Goal: Task Accomplishment & Management: Manage account settings

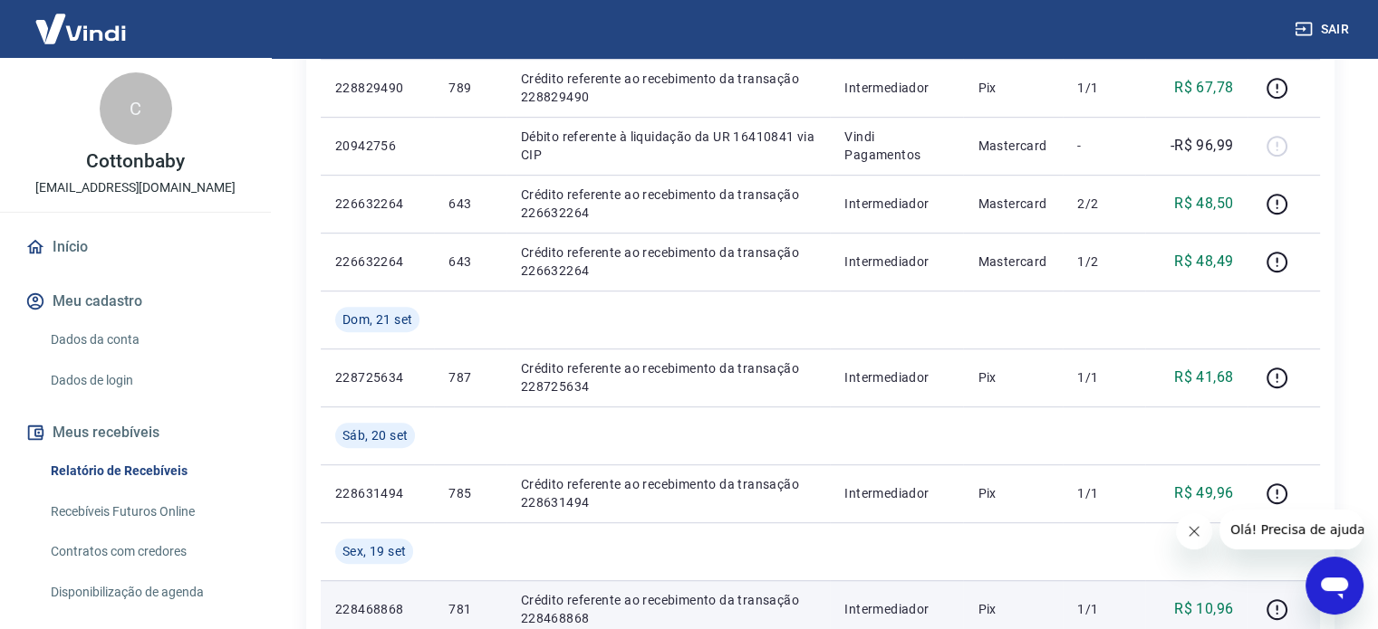
scroll to position [906, 0]
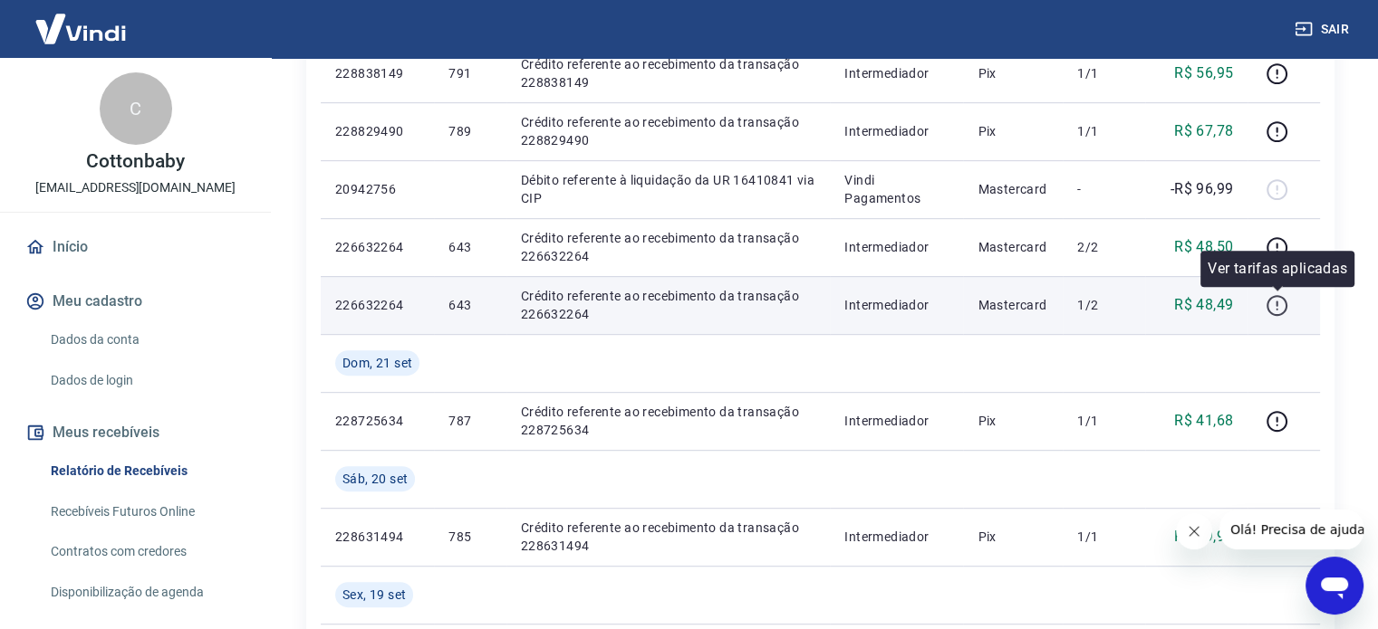
click at [1279, 303] on icon "button" at bounding box center [1276, 305] width 23 height 23
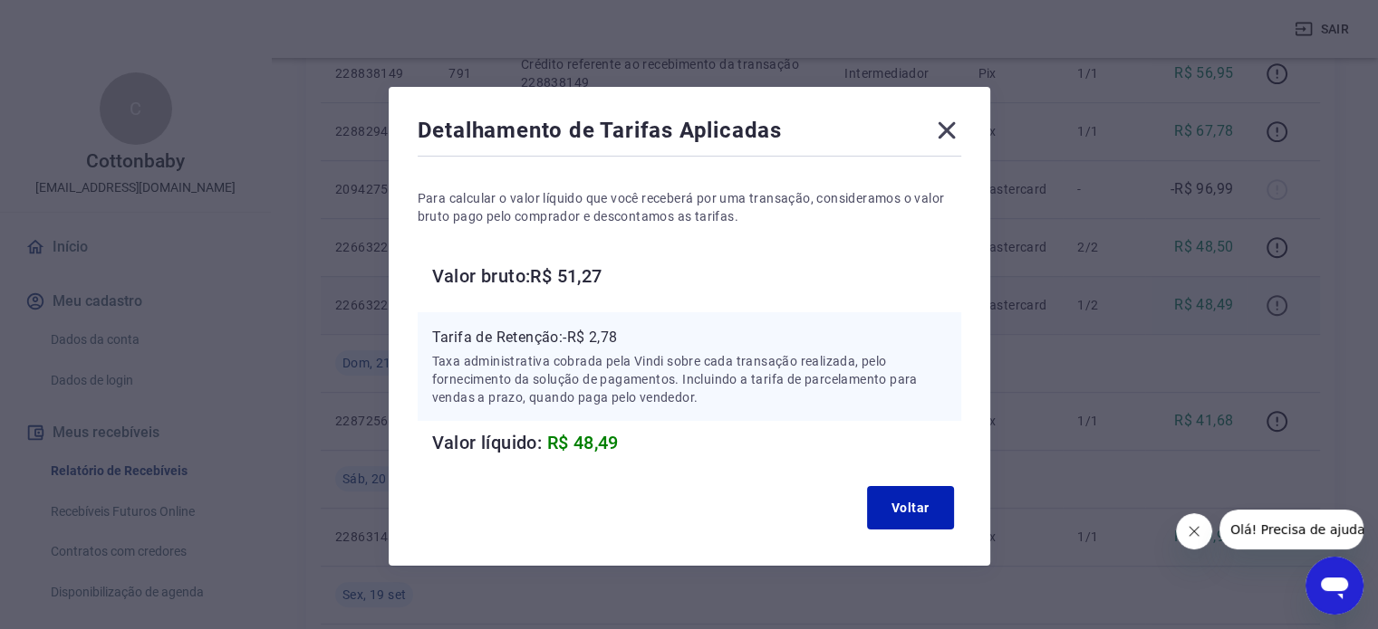
click at [1279, 303] on div "Detalhamento de Tarifas Aplicadas Para calcular o valor líquido que você recebe…" at bounding box center [689, 314] width 1378 height 629
click at [914, 500] on button "Voltar" at bounding box center [910, 507] width 87 height 43
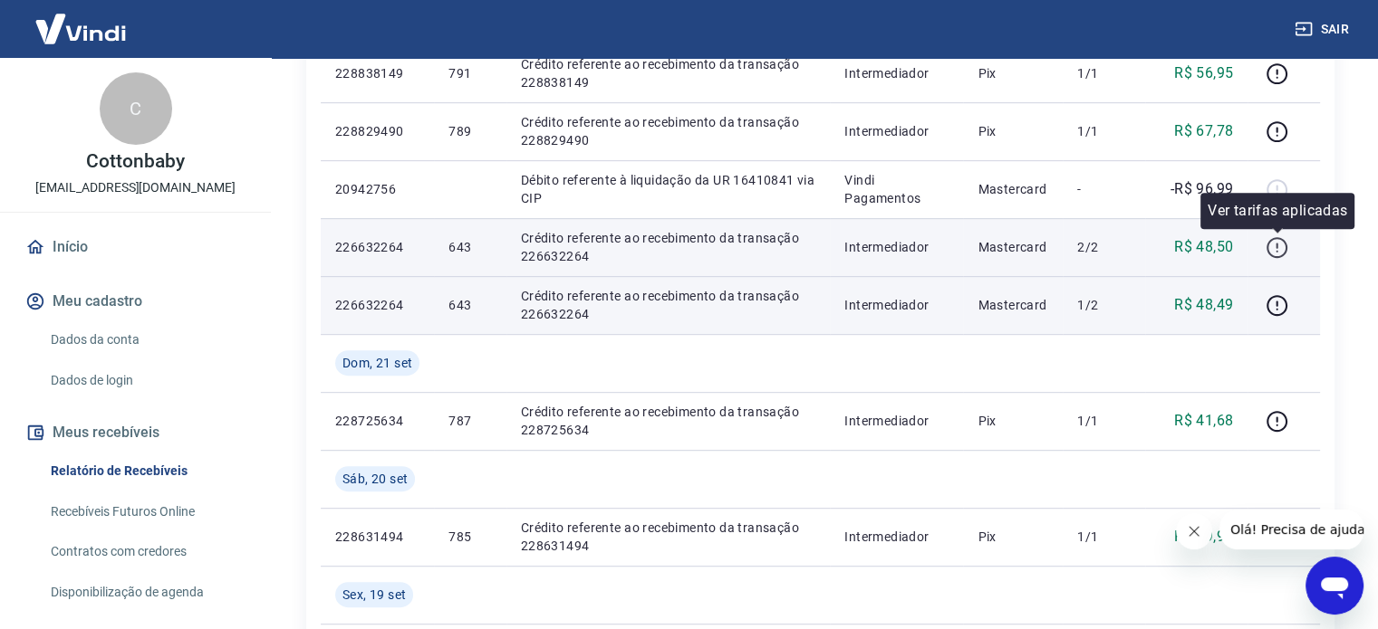
click at [1273, 243] on icon "button" at bounding box center [1276, 247] width 23 height 23
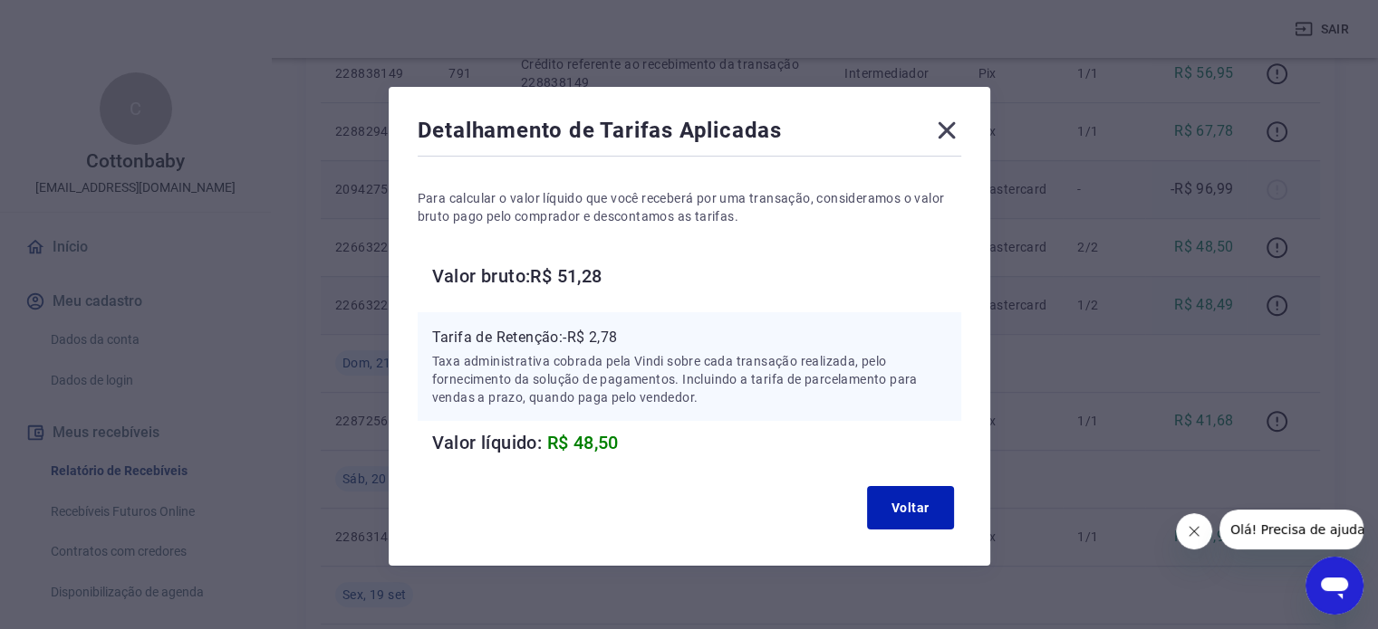
drag, startPoint x: 941, startPoint y: 122, endPoint x: 927, endPoint y: 191, distance: 70.2
click at [939, 125] on icon at bounding box center [946, 130] width 29 height 29
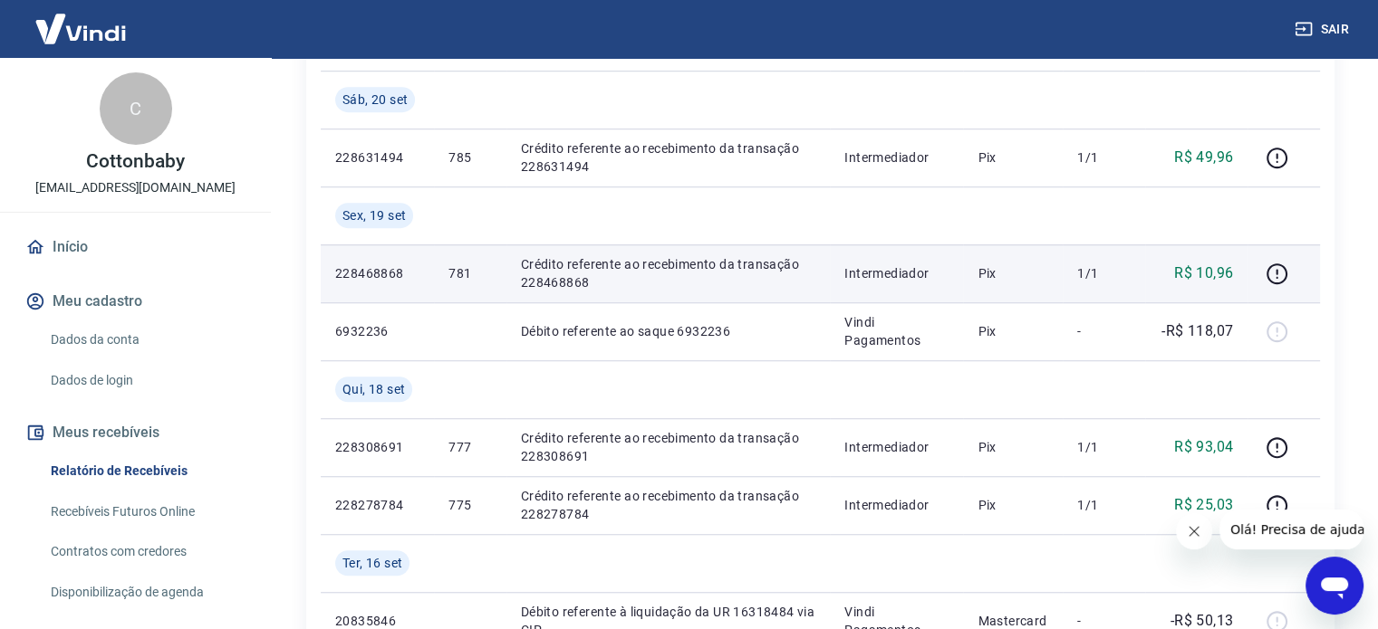
scroll to position [1177, 0]
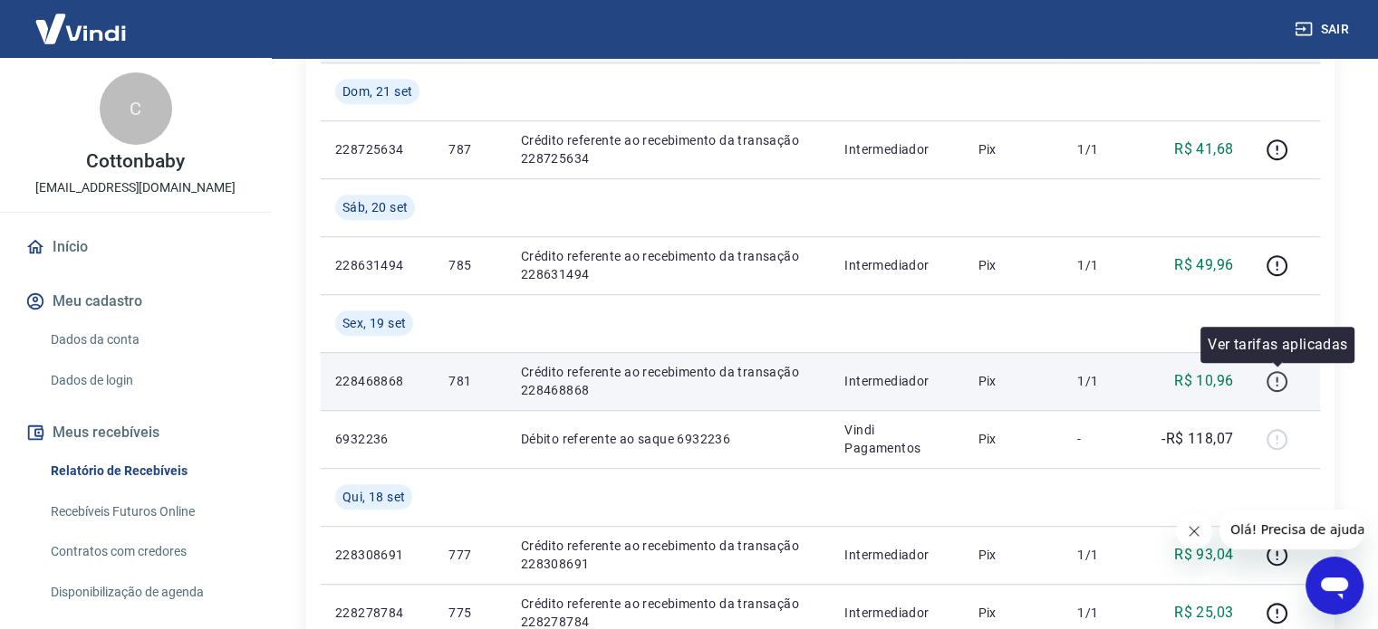
click at [1273, 386] on icon "button" at bounding box center [1276, 381] width 23 height 23
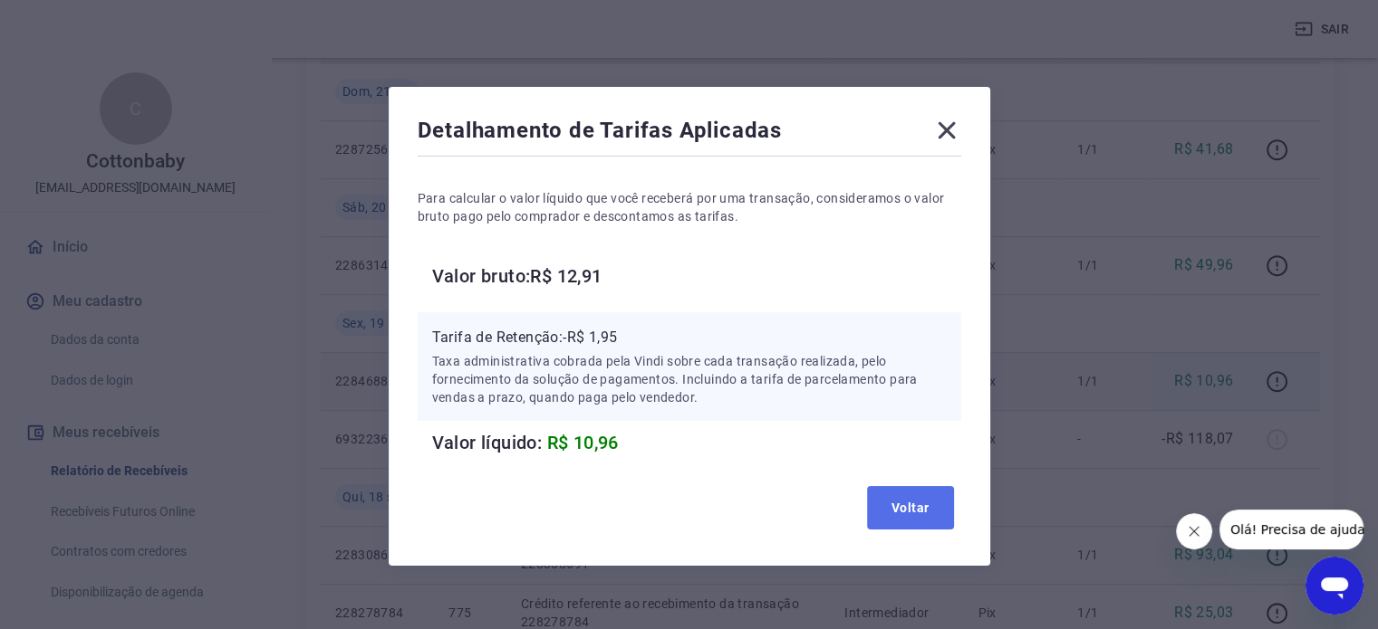
click at [913, 509] on button "Voltar" at bounding box center [910, 507] width 87 height 43
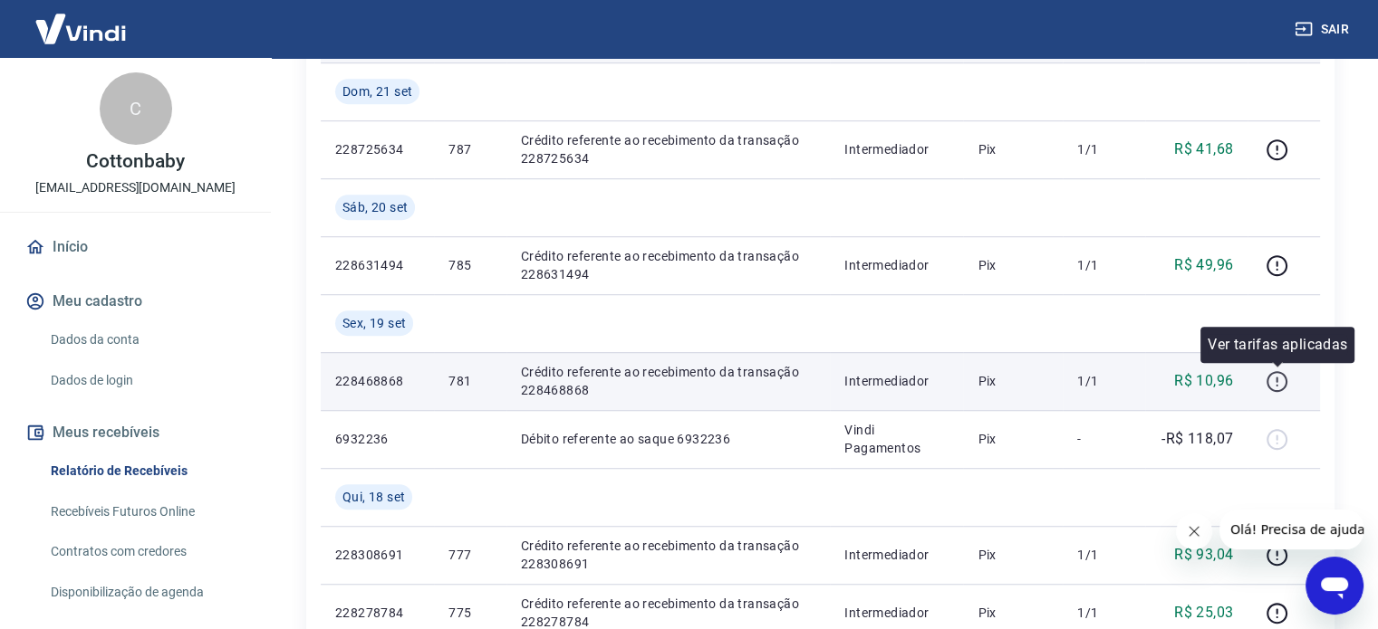
click at [1276, 386] on icon "button" at bounding box center [1276, 381] width 23 height 23
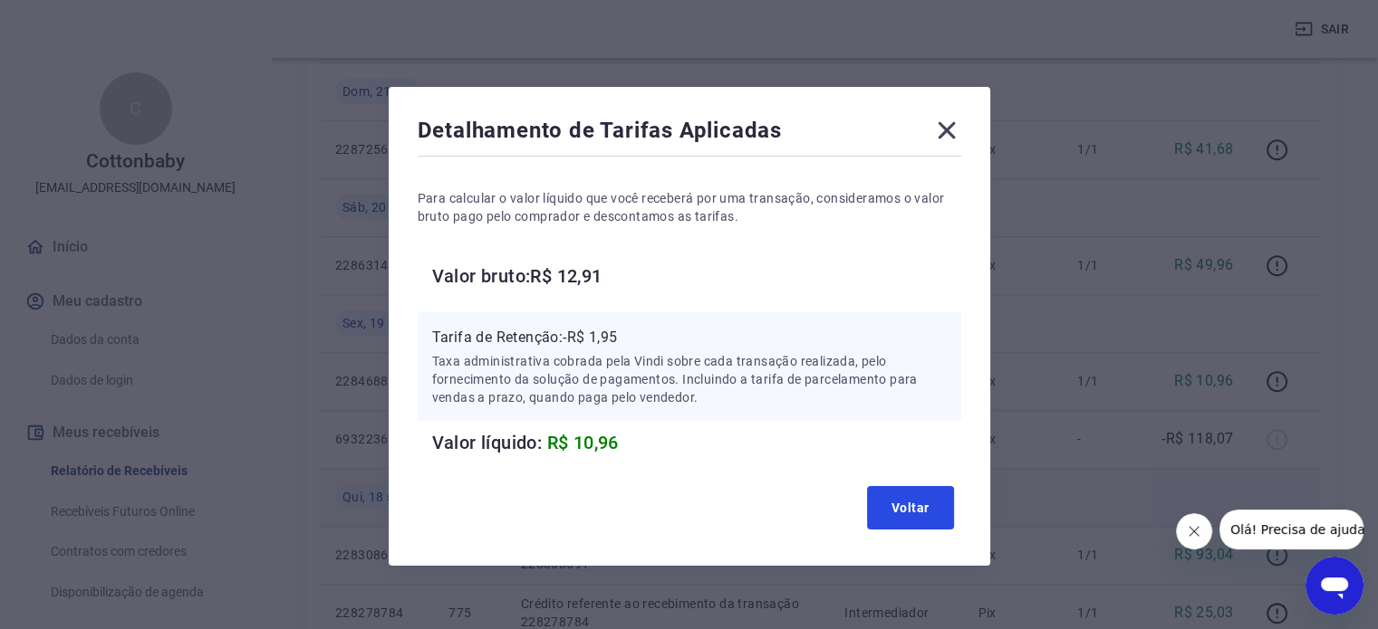
drag, startPoint x: 896, startPoint y: 506, endPoint x: 951, endPoint y: 485, distance: 59.0
click at [897, 505] on button "Voltar" at bounding box center [910, 507] width 87 height 43
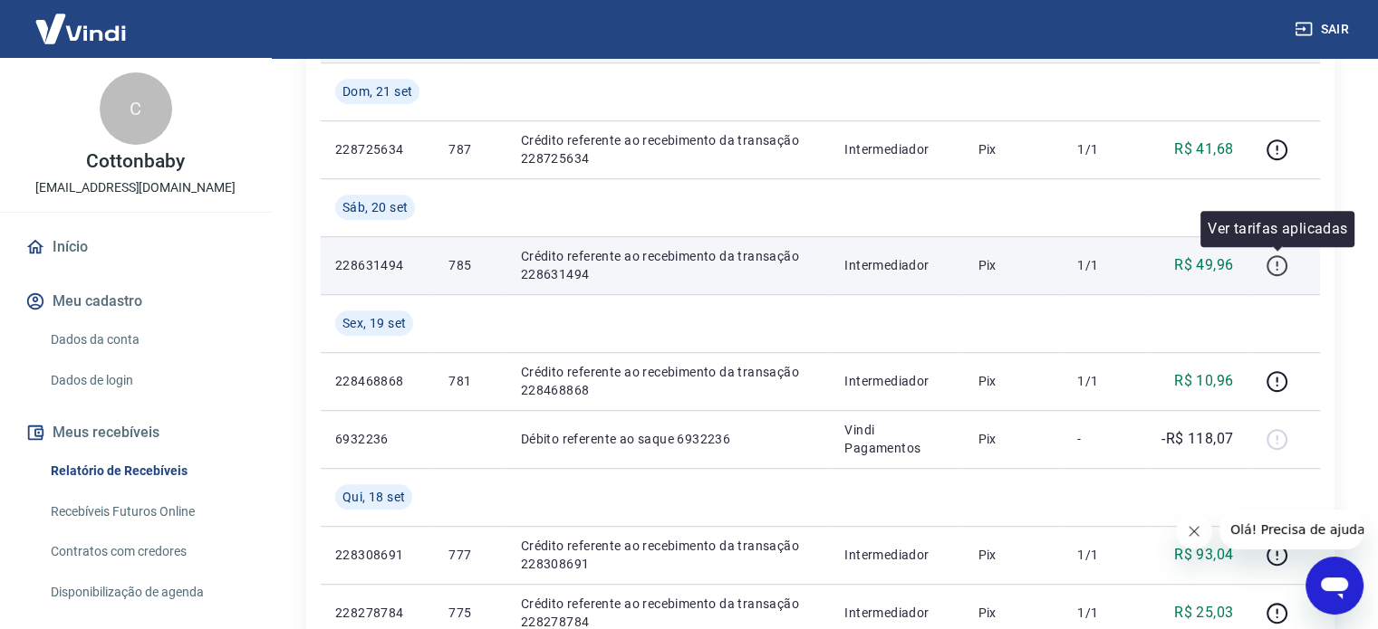
click at [1276, 269] on icon "button" at bounding box center [1276, 269] width 2 height 2
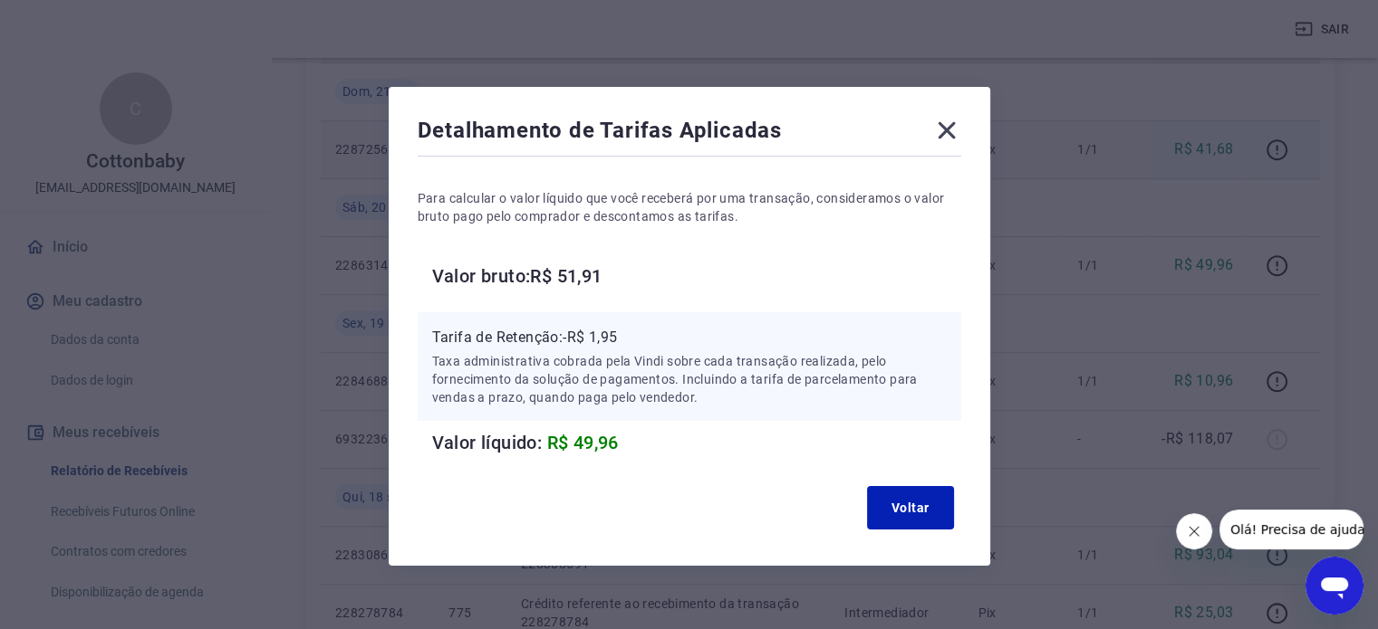
click at [951, 130] on icon at bounding box center [946, 130] width 29 height 29
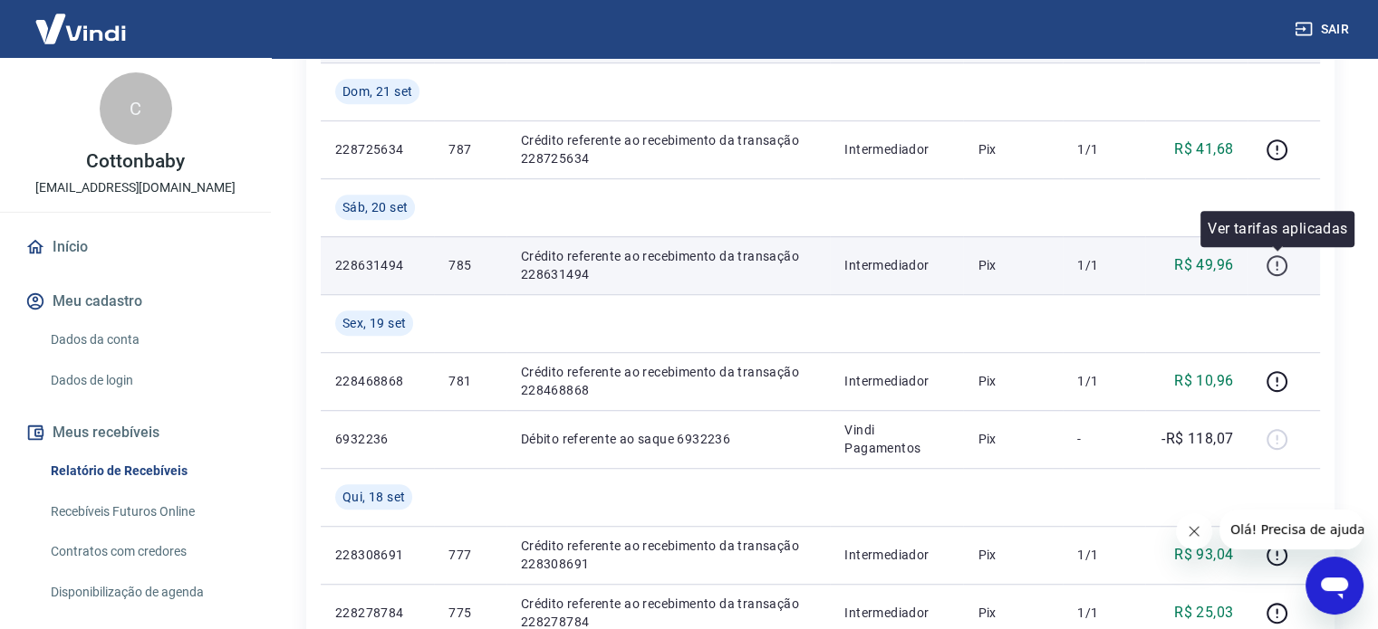
click at [1273, 255] on icon "button" at bounding box center [1276, 266] width 23 height 23
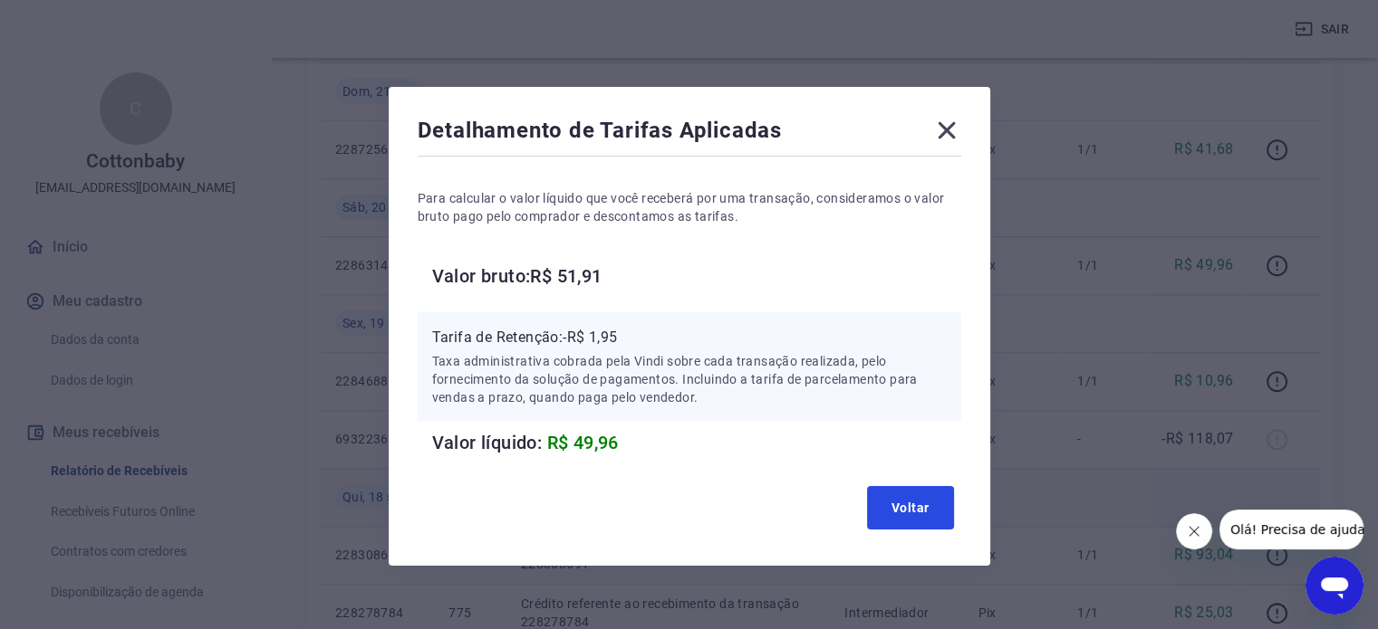
click at [881, 513] on button "Voltar" at bounding box center [910, 507] width 87 height 43
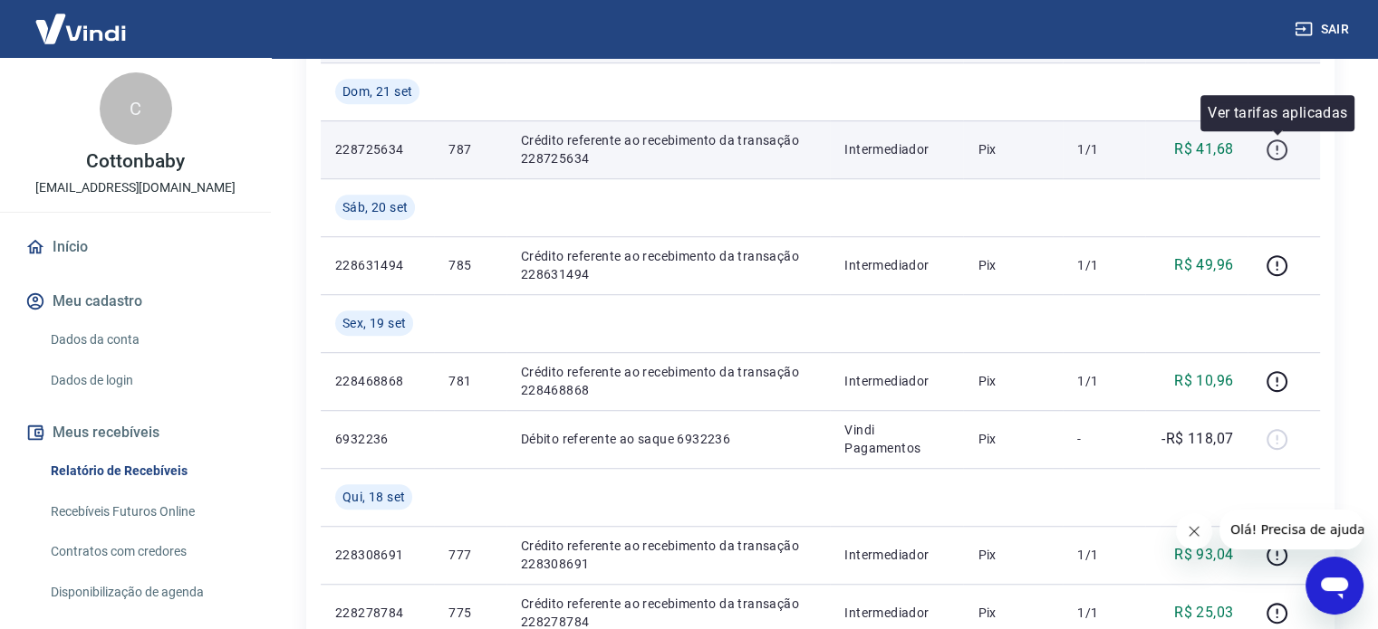
click at [1277, 152] on icon "button" at bounding box center [1276, 153] width 2 height 2
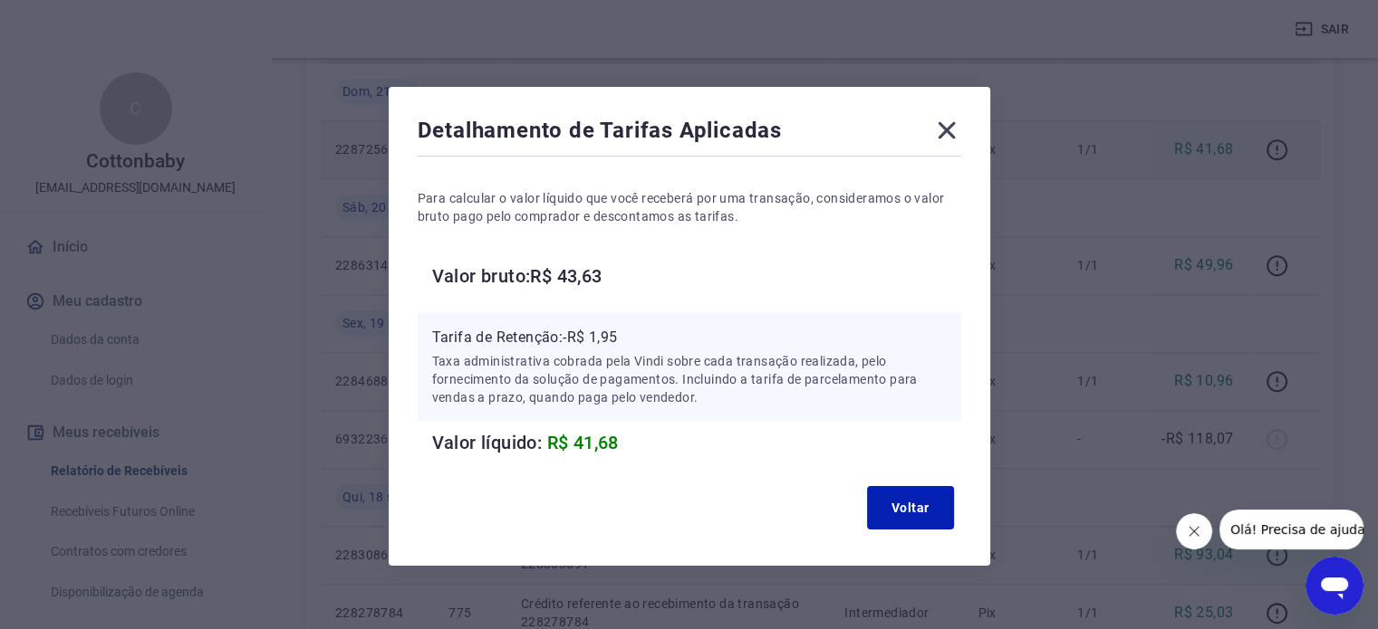
click at [949, 127] on icon at bounding box center [945, 130] width 17 height 17
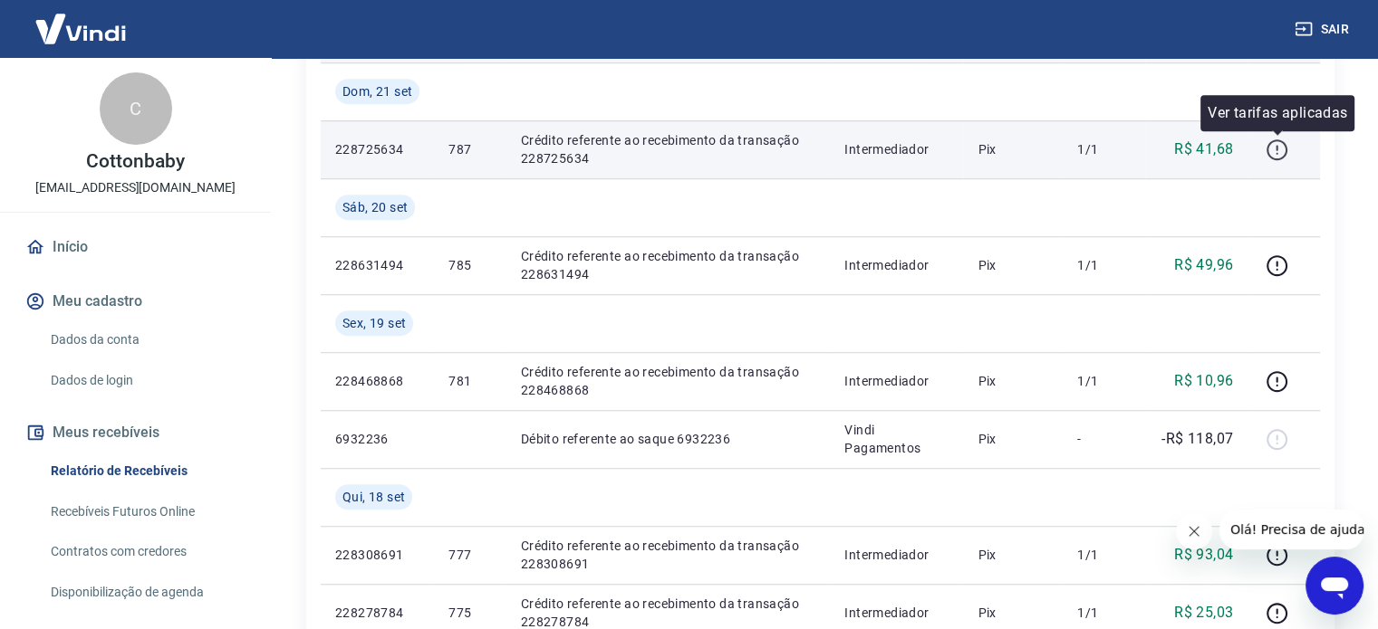
click at [1275, 150] on icon "button" at bounding box center [1276, 150] width 23 height 23
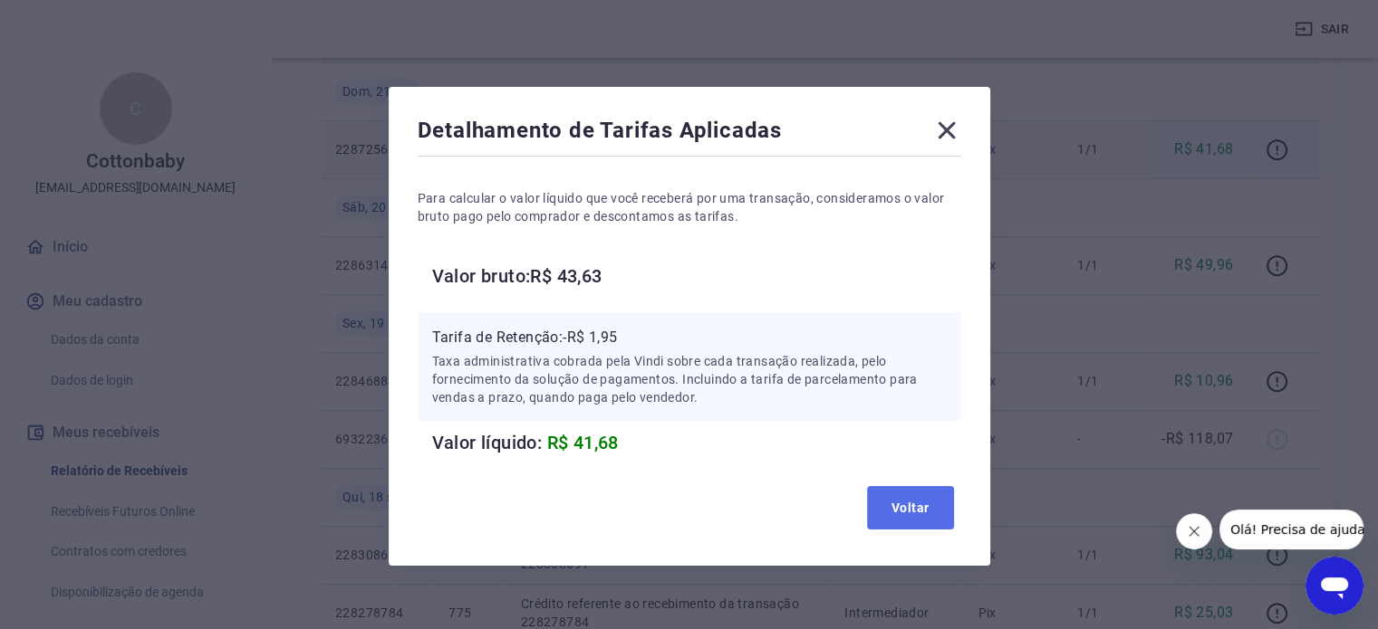
drag, startPoint x: 889, startPoint y: 505, endPoint x: 1147, endPoint y: 379, distance: 287.6
click at [889, 504] on button "Voltar" at bounding box center [910, 507] width 87 height 43
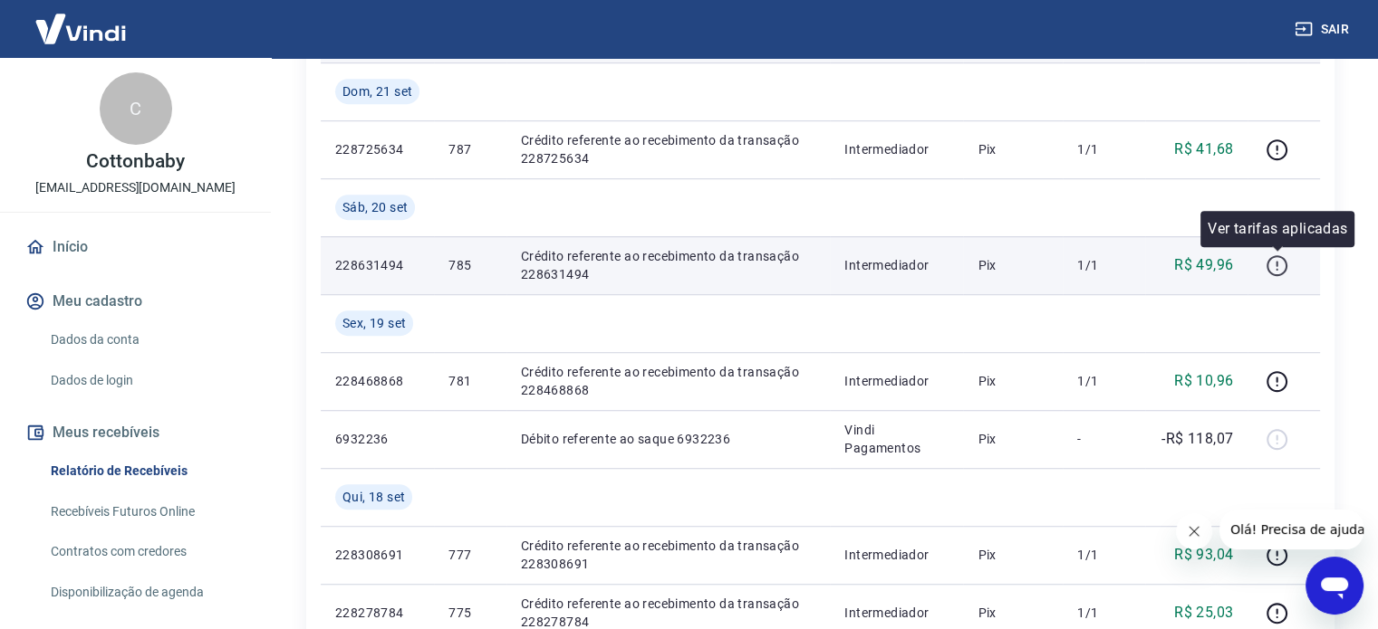
click at [1275, 264] on icon "button" at bounding box center [1276, 266] width 23 height 23
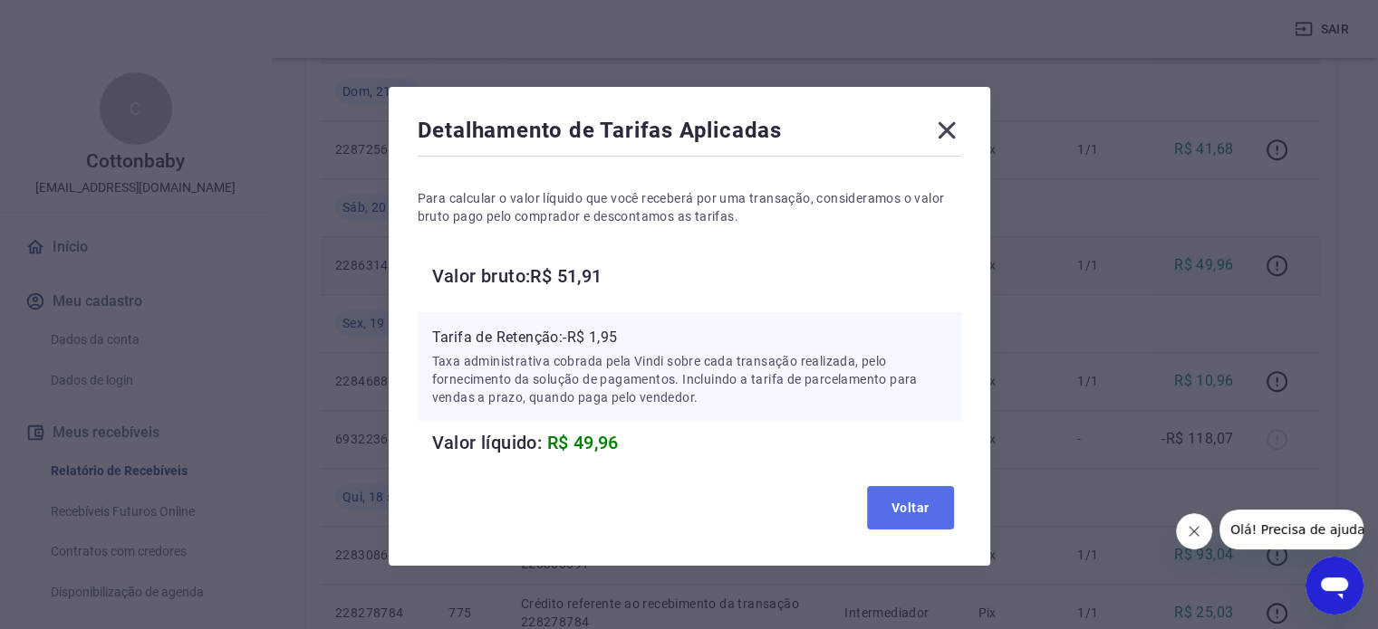
click at [923, 509] on button "Voltar" at bounding box center [910, 507] width 87 height 43
